Goal: Check status: Check status

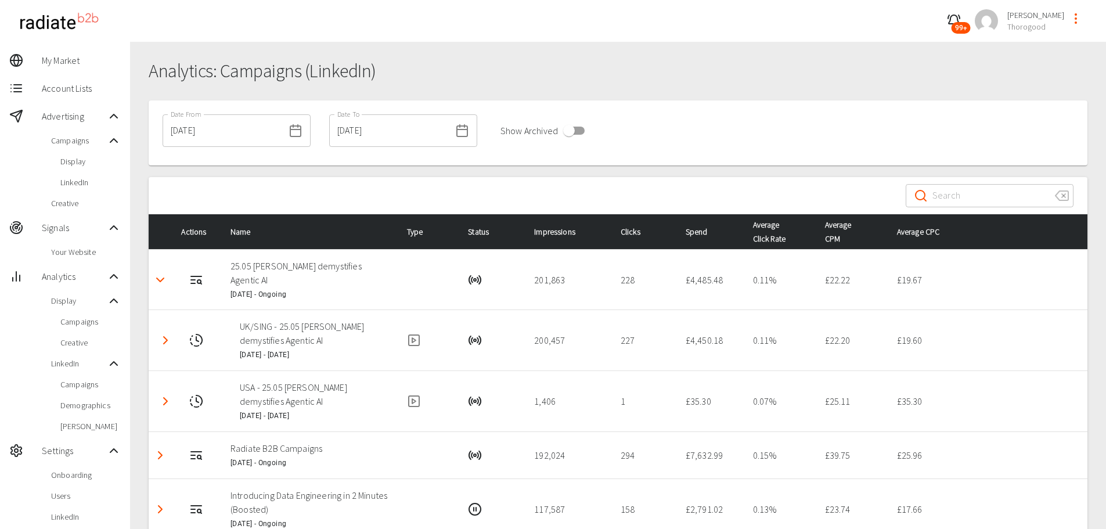
click at [70, 161] on span "Display" at bounding box center [90, 162] width 60 height 12
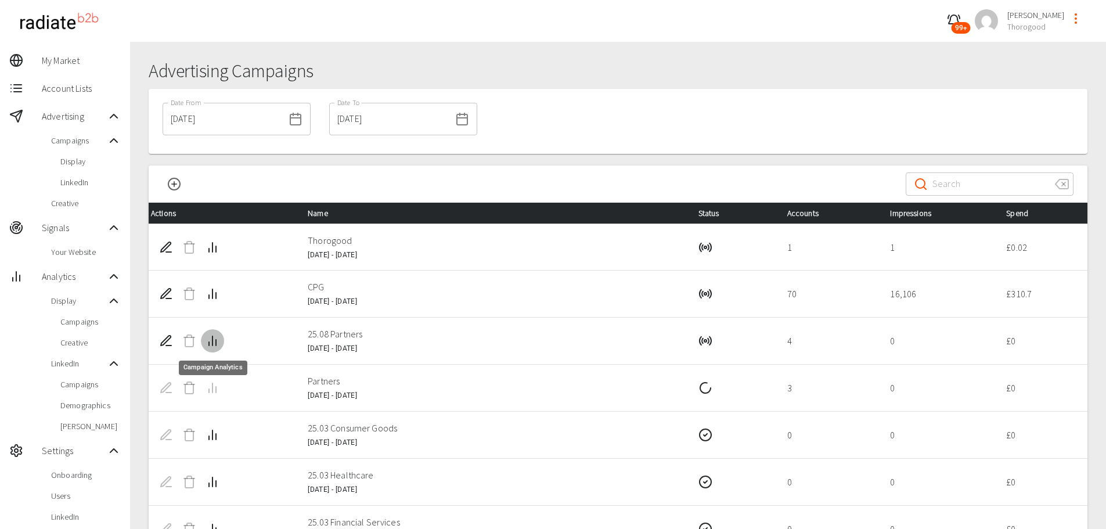
click at [216, 344] on line "Campaign Analytics" at bounding box center [216, 343] width 0 height 6
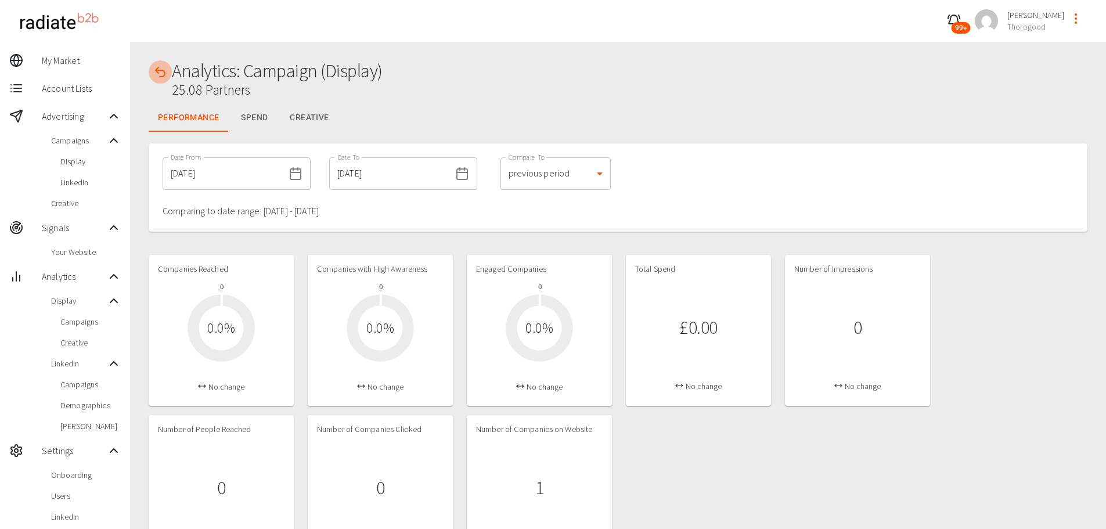
click at [166, 70] on icon "button" at bounding box center [160, 72] width 14 height 14
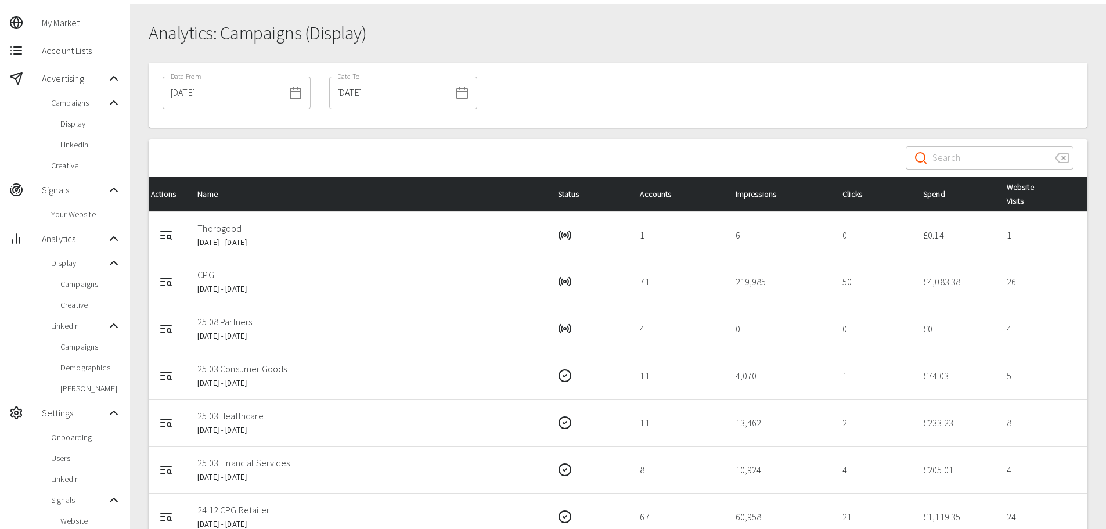
scroll to position [58, 0]
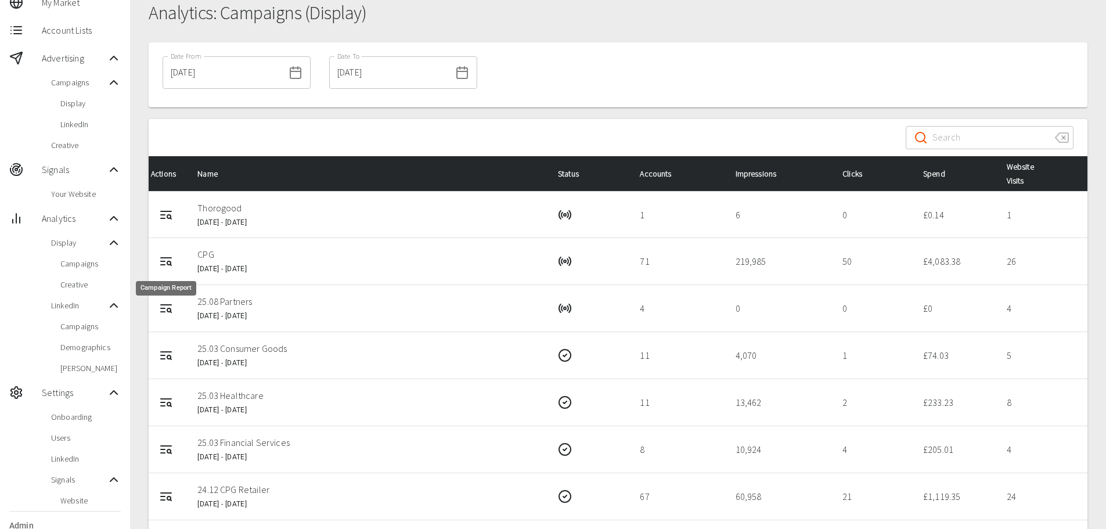
click at [164, 265] on icon "Campaign Report" at bounding box center [163, 265] width 4 height 0
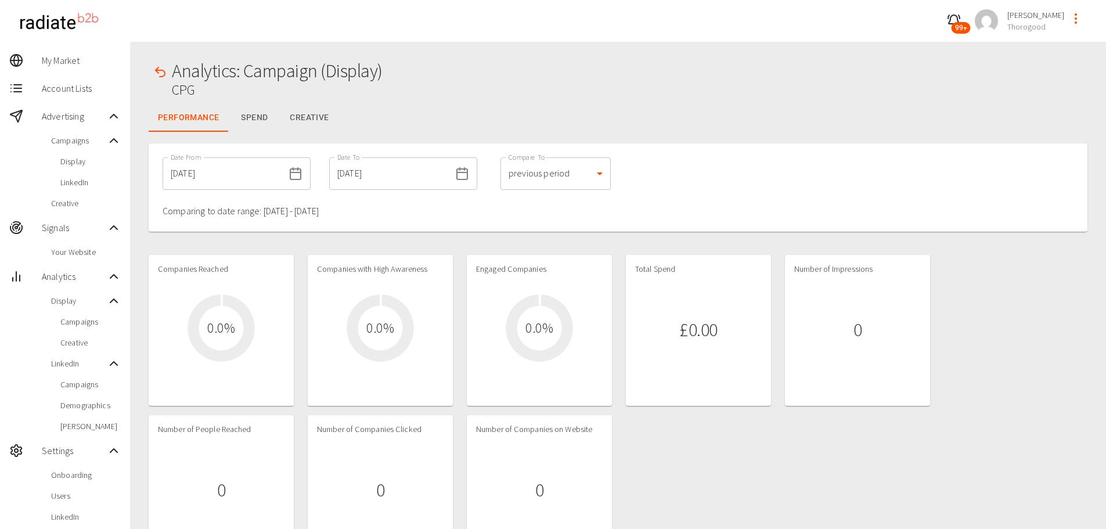
click at [218, 180] on input "[DATE]" at bounding box center [223, 173] width 121 height 33
click at [499, 44] on div "Analytics: Campaign (Display) CPG Performance Spend Creative Date From [DATE] D…" at bounding box center [618, 386] width 976 height 688
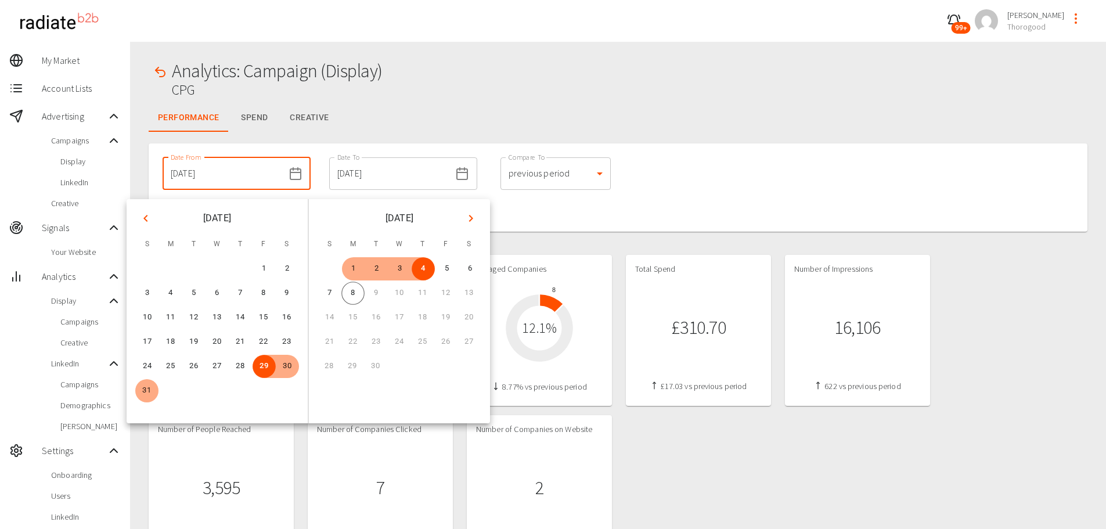
click at [214, 161] on input "[DATE]" at bounding box center [223, 173] width 121 height 33
click at [356, 268] on button "1" at bounding box center [353, 268] width 23 height 23
type input "[DATE]"
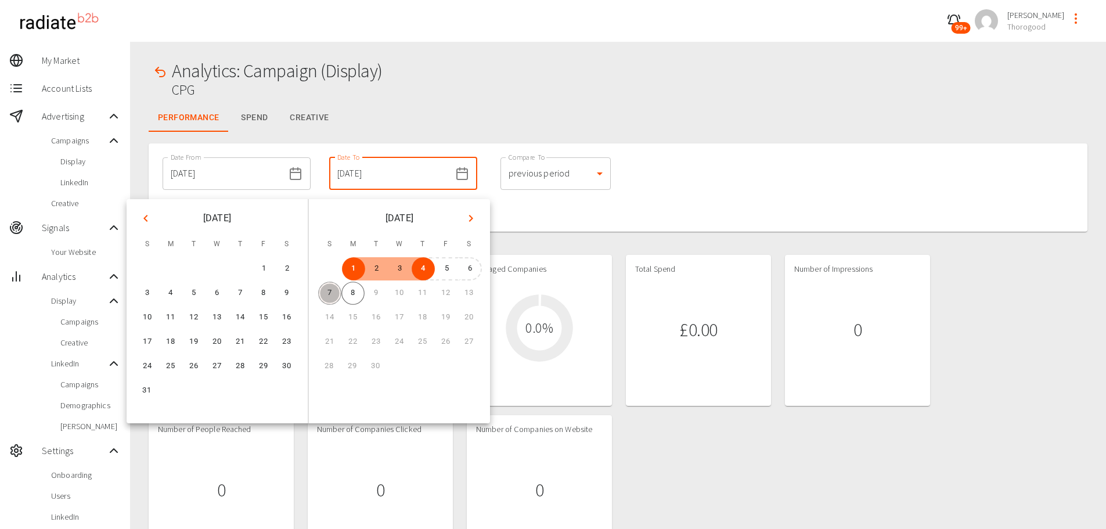
click at [331, 296] on button "7" at bounding box center [329, 293] width 23 height 23
type input "[DATE]"
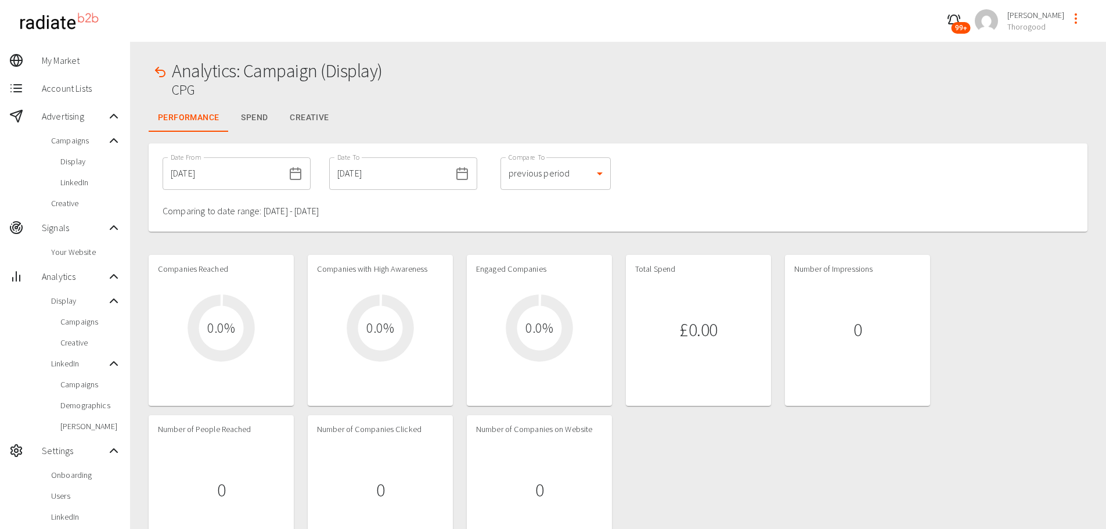
click at [675, 199] on div "Date From [DATE] Date From Date To [DATE] Date To Compare To previous period 1 …" at bounding box center [618, 187] width 939 height 88
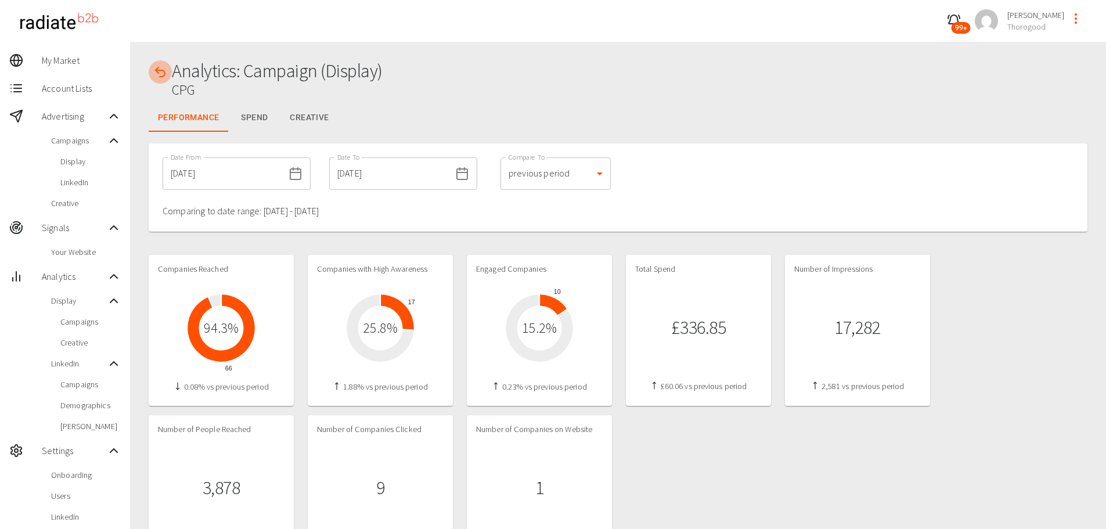
click at [167, 71] on button "button" at bounding box center [160, 71] width 23 height 23
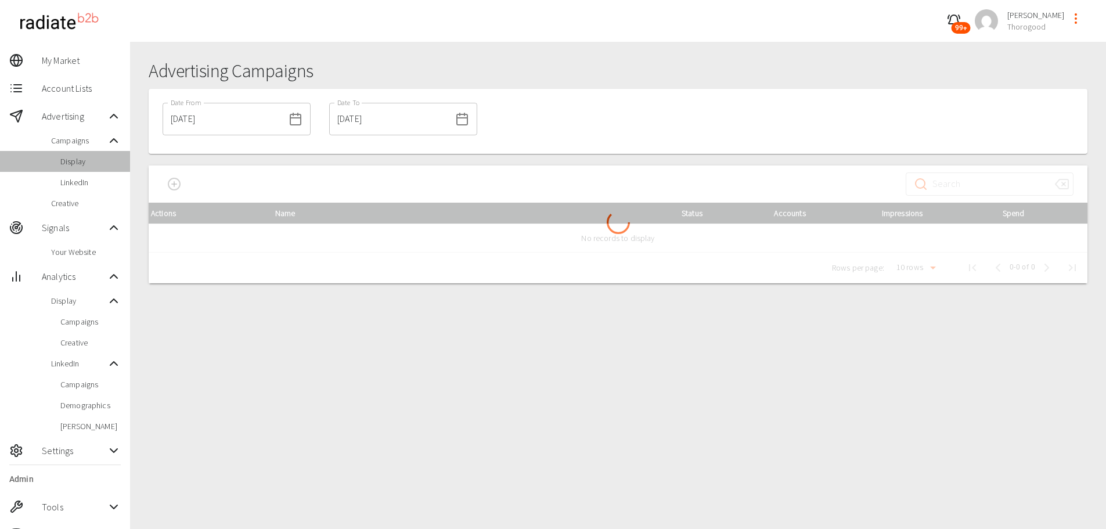
click at [74, 165] on span "Display" at bounding box center [90, 162] width 60 height 12
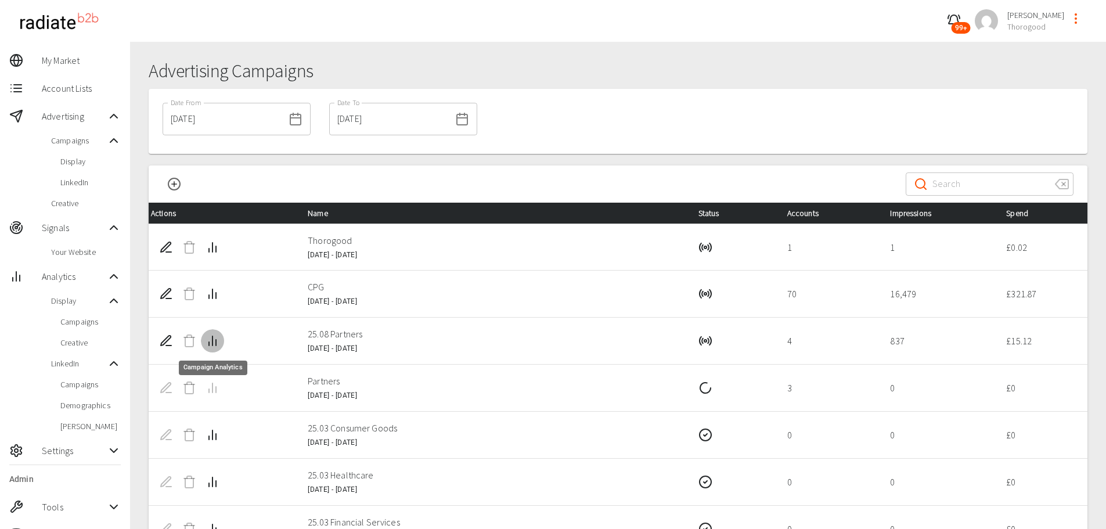
click at [216, 342] on line "Campaign Analytics" at bounding box center [216, 343] width 0 height 6
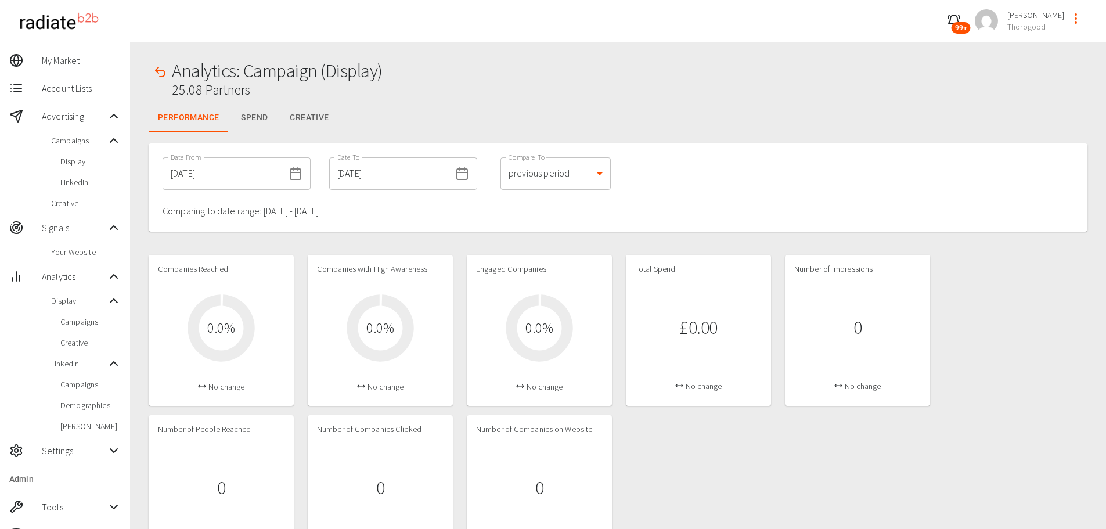
click at [86, 161] on span "Display" at bounding box center [90, 162] width 60 height 12
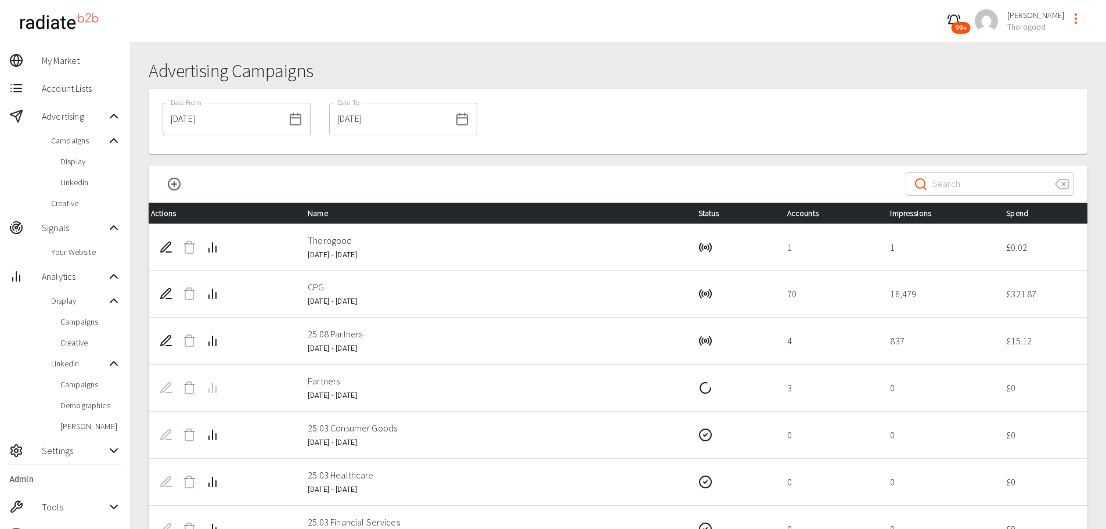
click at [640, 340] on p "25.08 Partners" at bounding box center [493, 334] width 371 height 14
click at [207, 122] on input "[DATE]" at bounding box center [223, 119] width 121 height 33
click at [593, 75] on h1 "Advertising Campaigns" at bounding box center [618, 70] width 939 height 21
click at [629, 91] on div "Date From 02/09/2025 Date From Date To 08/09/2025 Date To" at bounding box center [618, 121] width 939 height 65
click at [211, 248] on icon "Campaign Analytics" at bounding box center [212, 247] width 14 height 14
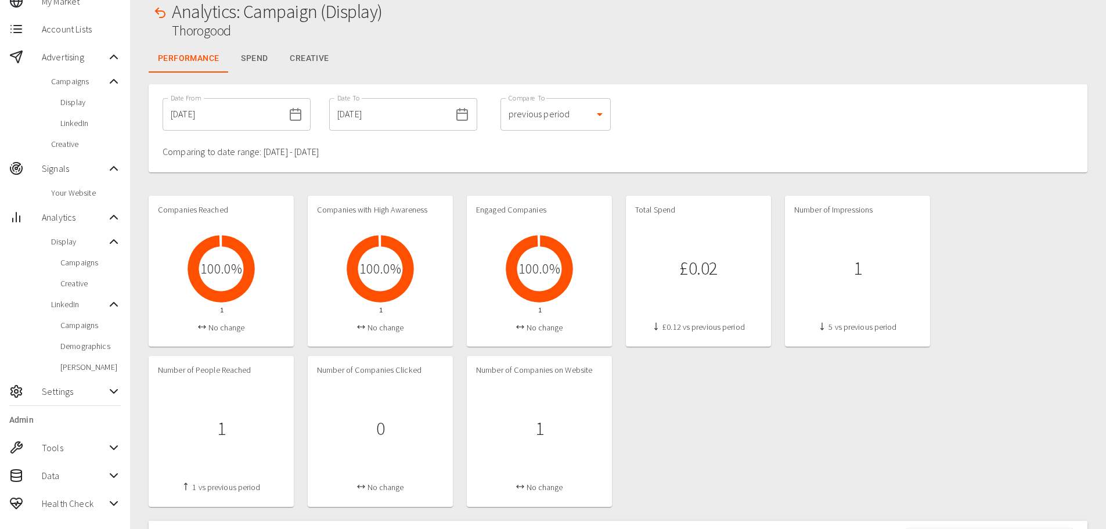
scroll to position [58, 0]
click at [160, 12] on icon "button" at bounding box center [160, 14] width 14 height 14
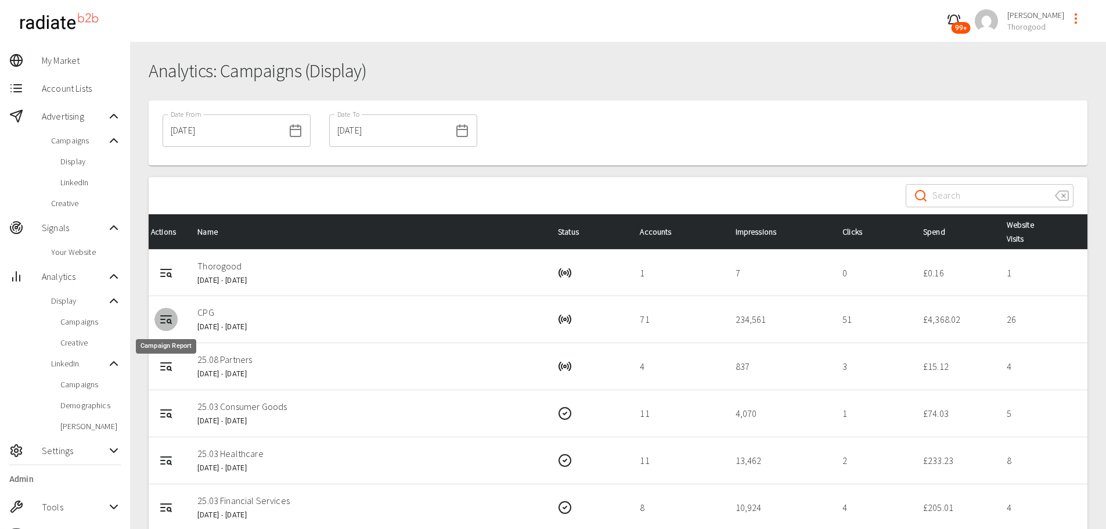
click at [168, 320] on icon "Campaign Report" at bounding box center [166, 319] width 14 height 14
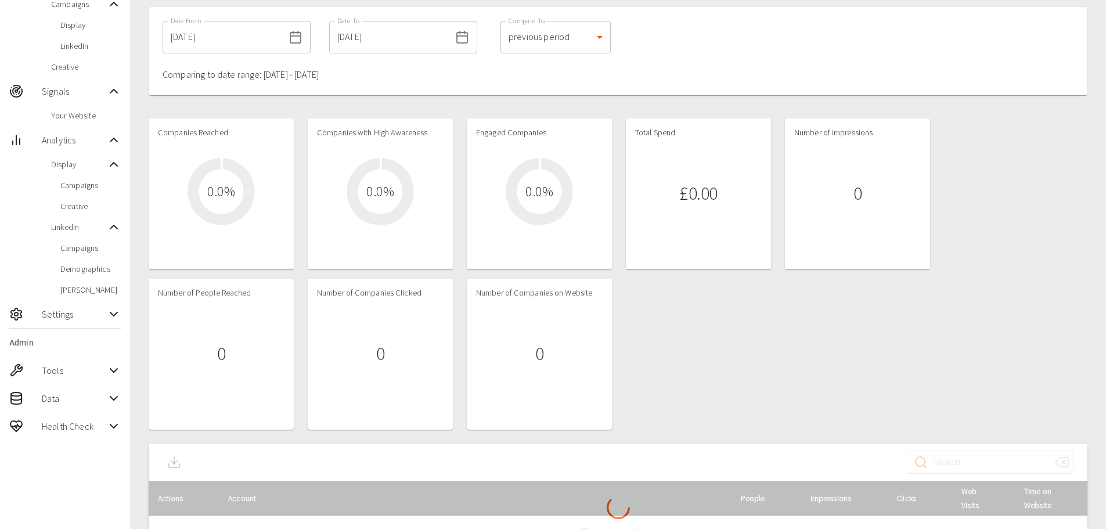
scroll to position [116, 0]
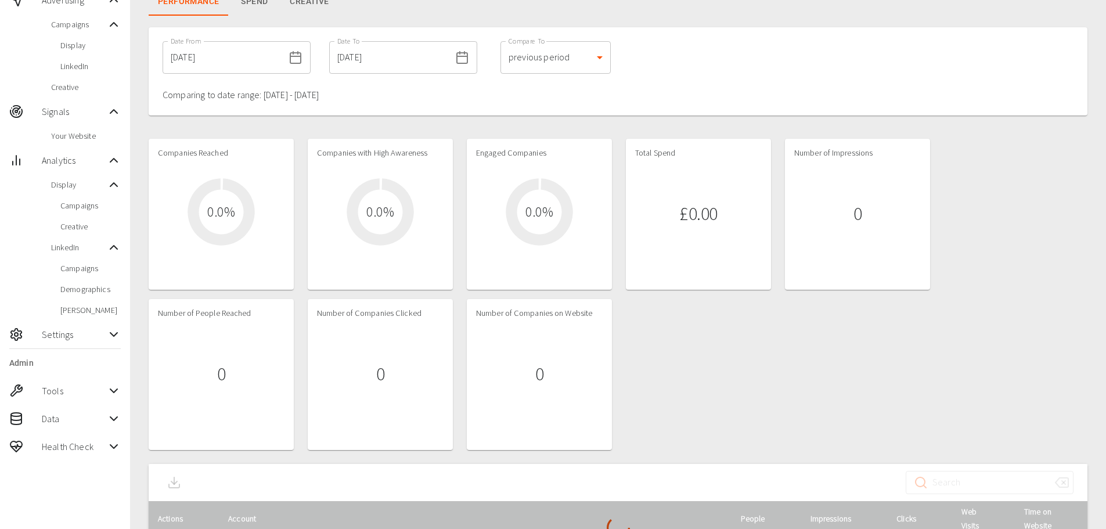
click at [222, 62] on input "[DATE]" at bounding box center [223, 57] width 121 height 33
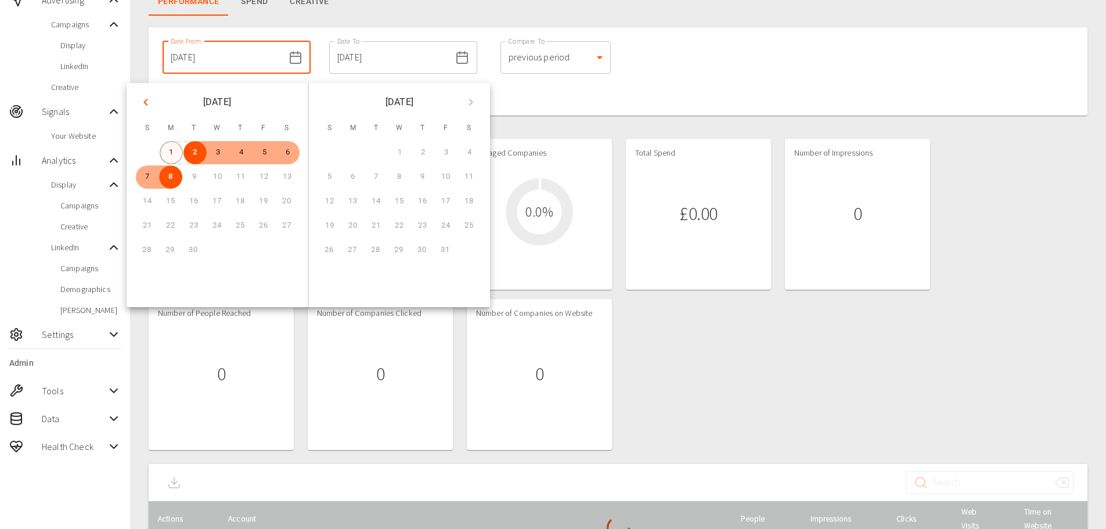
click at [164, 153] on button "1" at bounding box center [171, 152] width 23 height 23
type input "[DATE]"
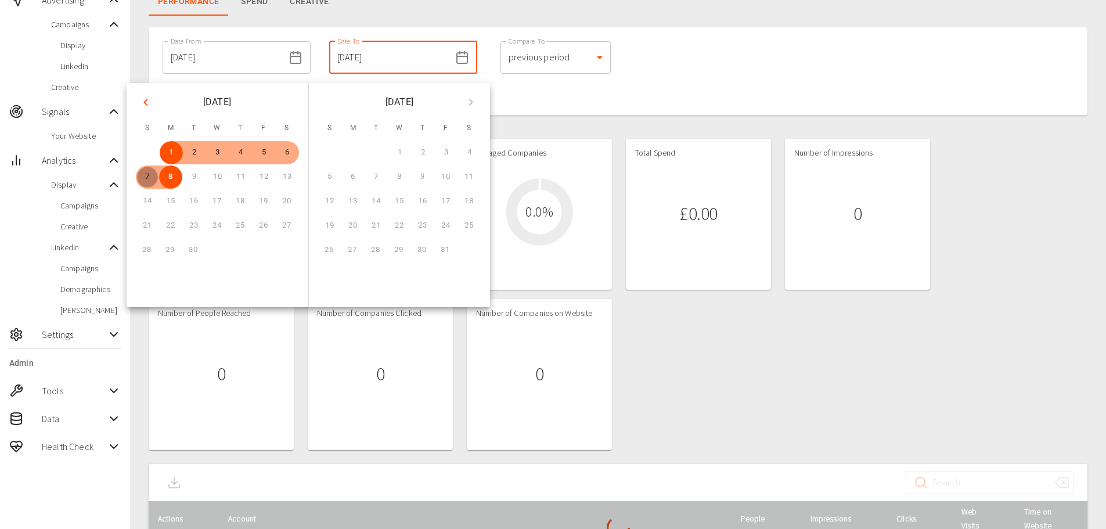
click at [146, 176] on button "7" at bounding box center [147, 176] width 23 height 23
type input "[DATE]"
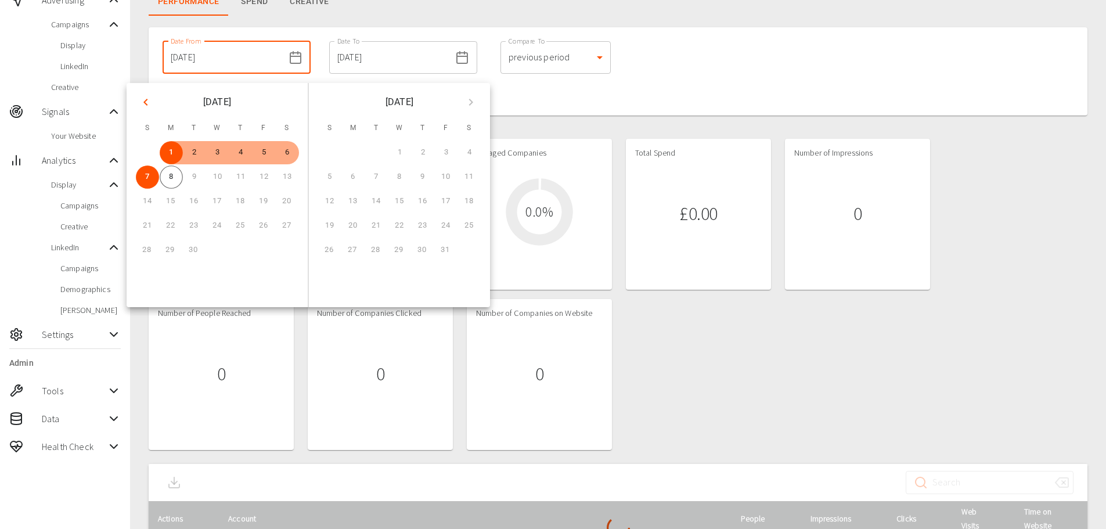
click at [762, 49] on div "Date From [DATE] Date From Date To [DATE] Date To Compare To previous period 1 …" at bounding box center [618, 71] width 939 height 88
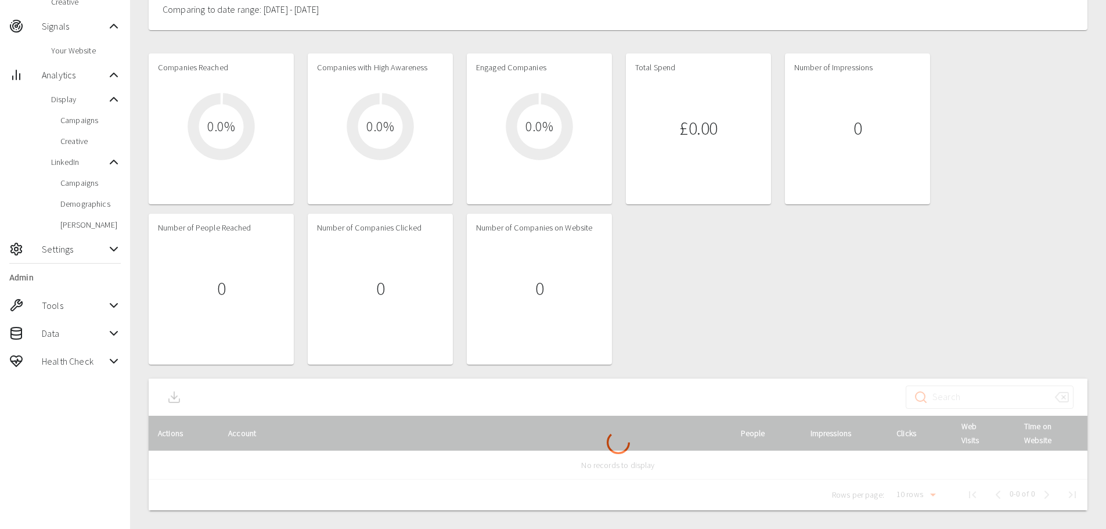
scroll to position [143, 0]
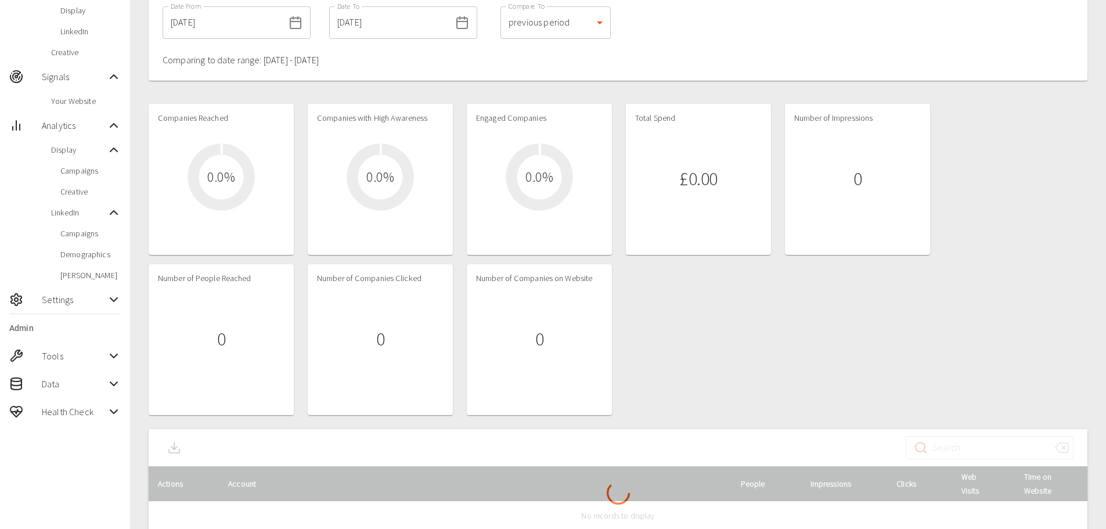
click at [725, 263] on div "Companies Reached 0.0 % Companies with High Awareness 0.0 % Engaged Companies 0…" at bounding box center [618, 259] width 939 height 311
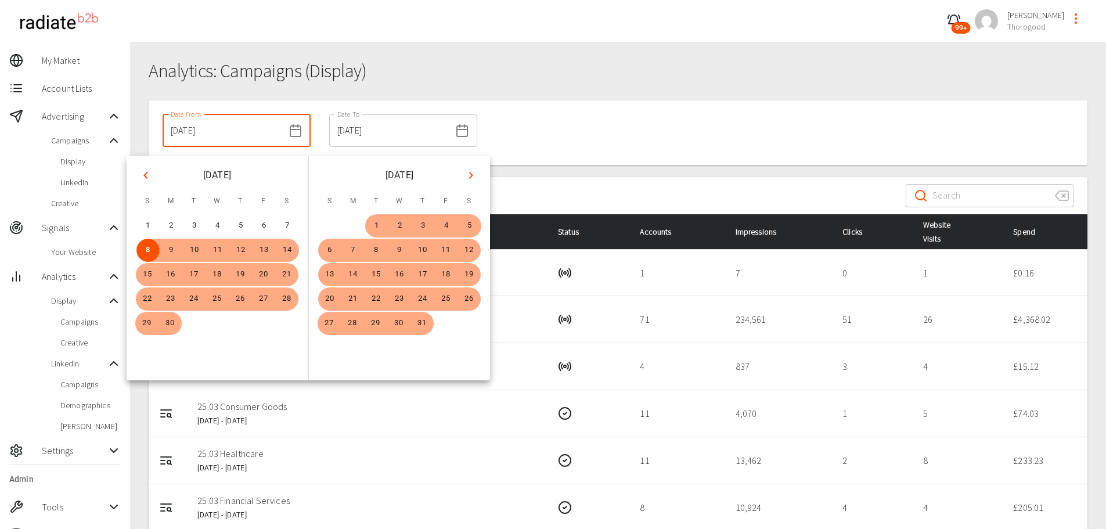
click at [243, 136] on input "[DATE]" at bounding box center [223, 130] width 121 height 33
click at [597, 149] on div "Date From 08/09/2024 Date From Date To 08/09/2025 Date To" at bounding box center [618, 132] width 939 height 65
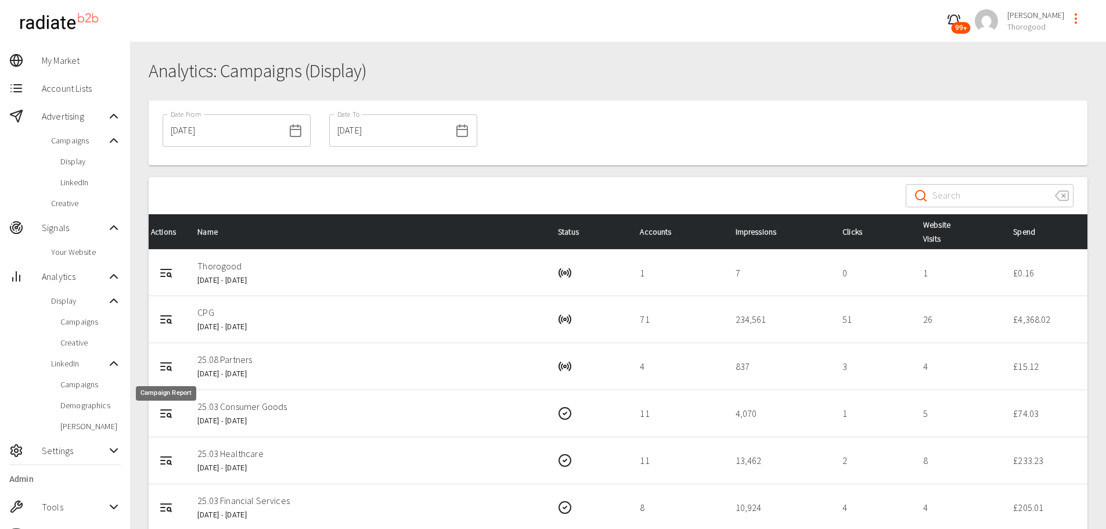
click at [169, 362] on icon "Campaign Report" at bounding box center [166, 366] width 14 height 14
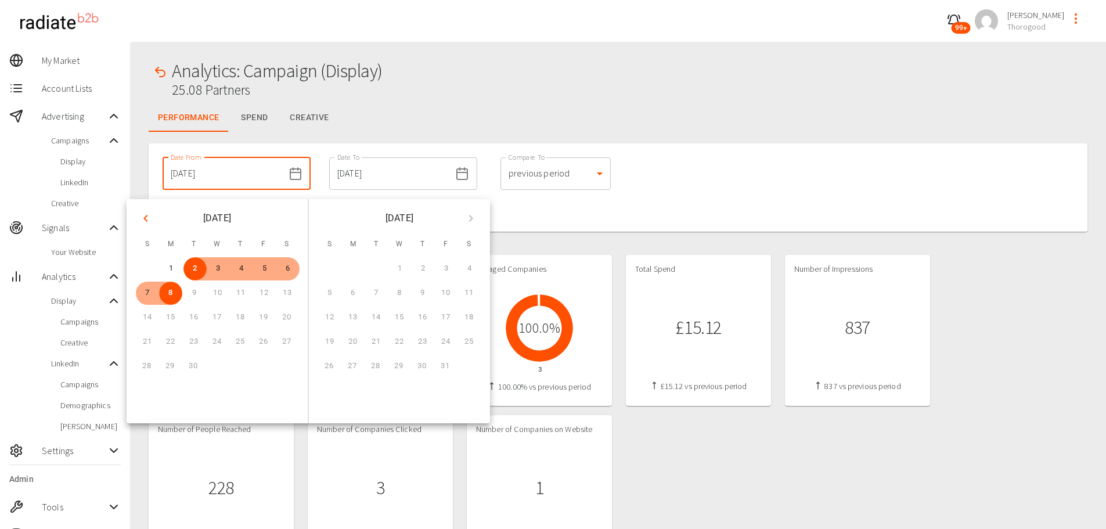
click at [219, 179] on input "[DATE]" at bounding box center [223, 173] width 121 height 33
drag, startPoint x: 172, startPoint y: 264, endPoint x: 156, endPoint y: 295, distance: 34.5
click at [172, 265] on button "1" at bounding box center [171, 268] width 23 height 23
type input "[DATE]"
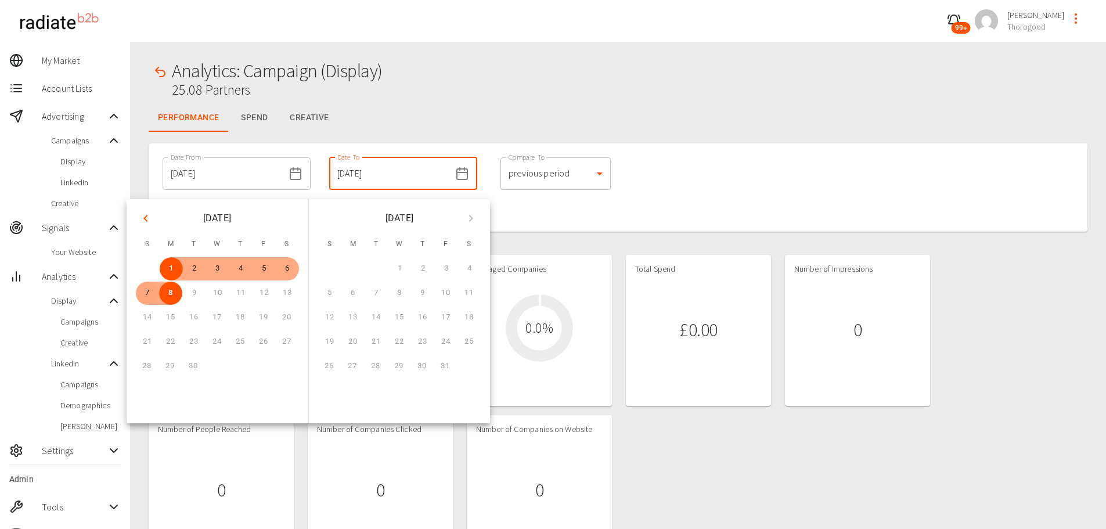
click at [149, 294] on button "7" at bounding box center [147, 293] width 23 height 23
type input "[DATE]"
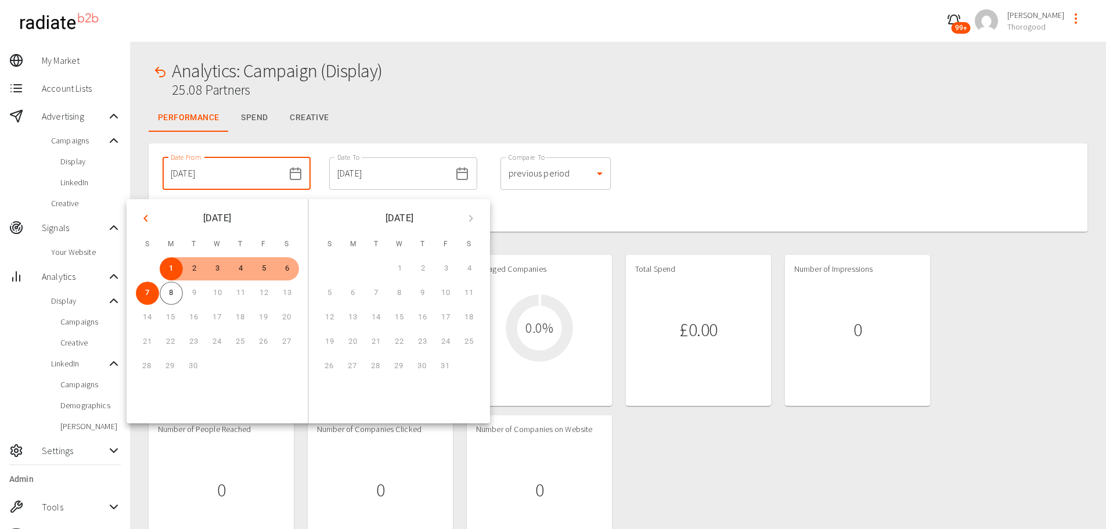
click at [551, 117] on div "Performance Spend Creative" at bounding box center [618, 118] width 939 height 28
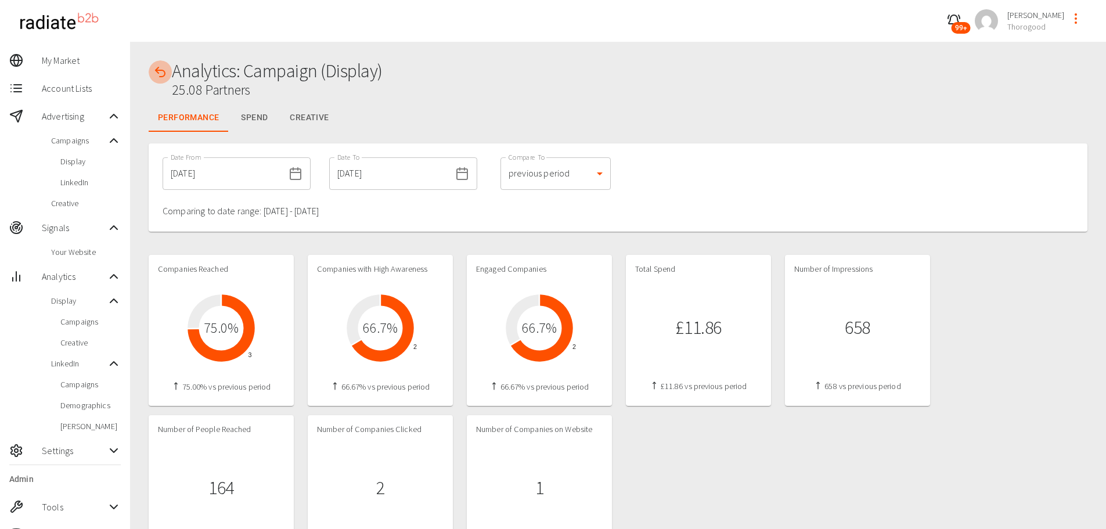
click at [159, 74] on icon "button" at bounding box center [160, 72] width 14 height 14
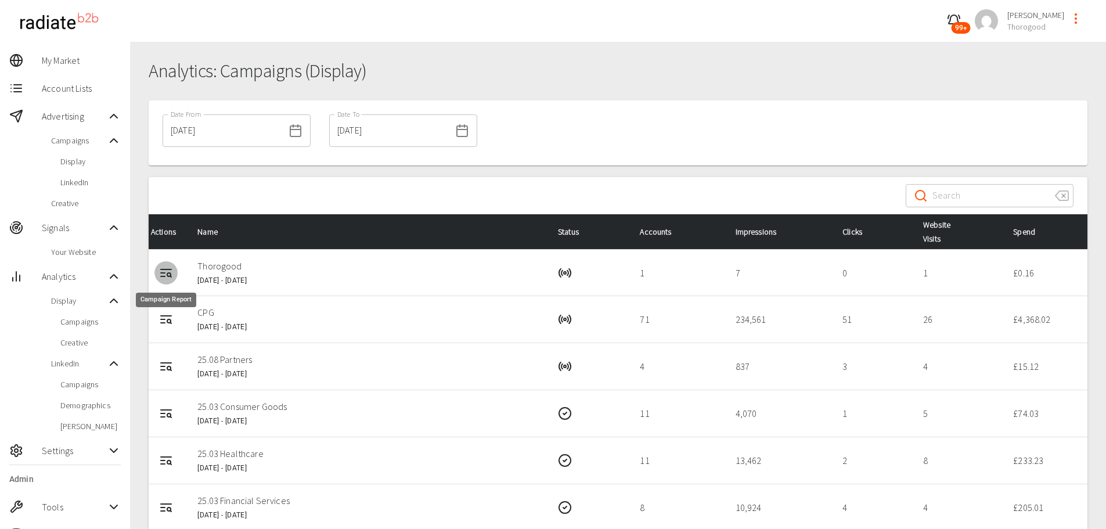
click at [164, 273] on icon "Campaign Report" at bounding box center [163, 273] width 4 height 0
